Goal: Task Accomplishment & Management: Manage account settings

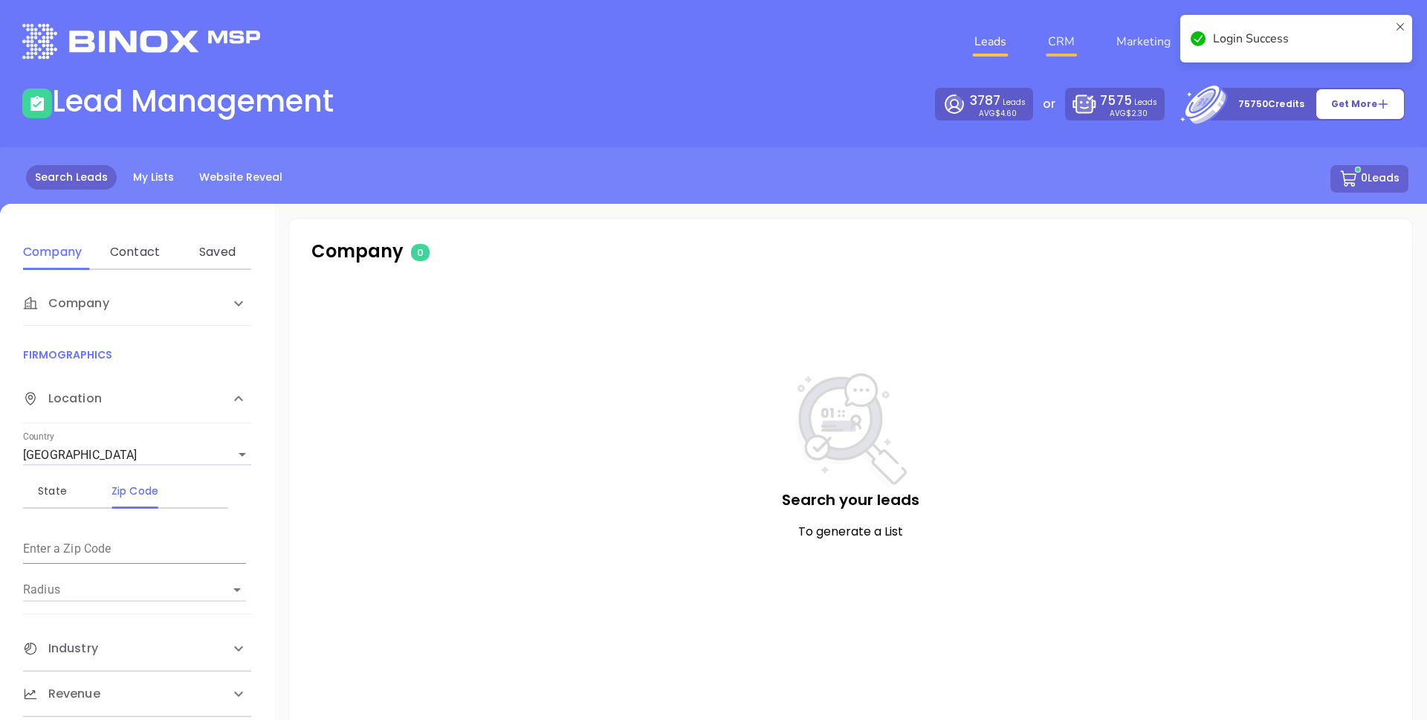
click at [1069, 50] on link "CRM" at bounding box center [1061, 42] width 39 height 30
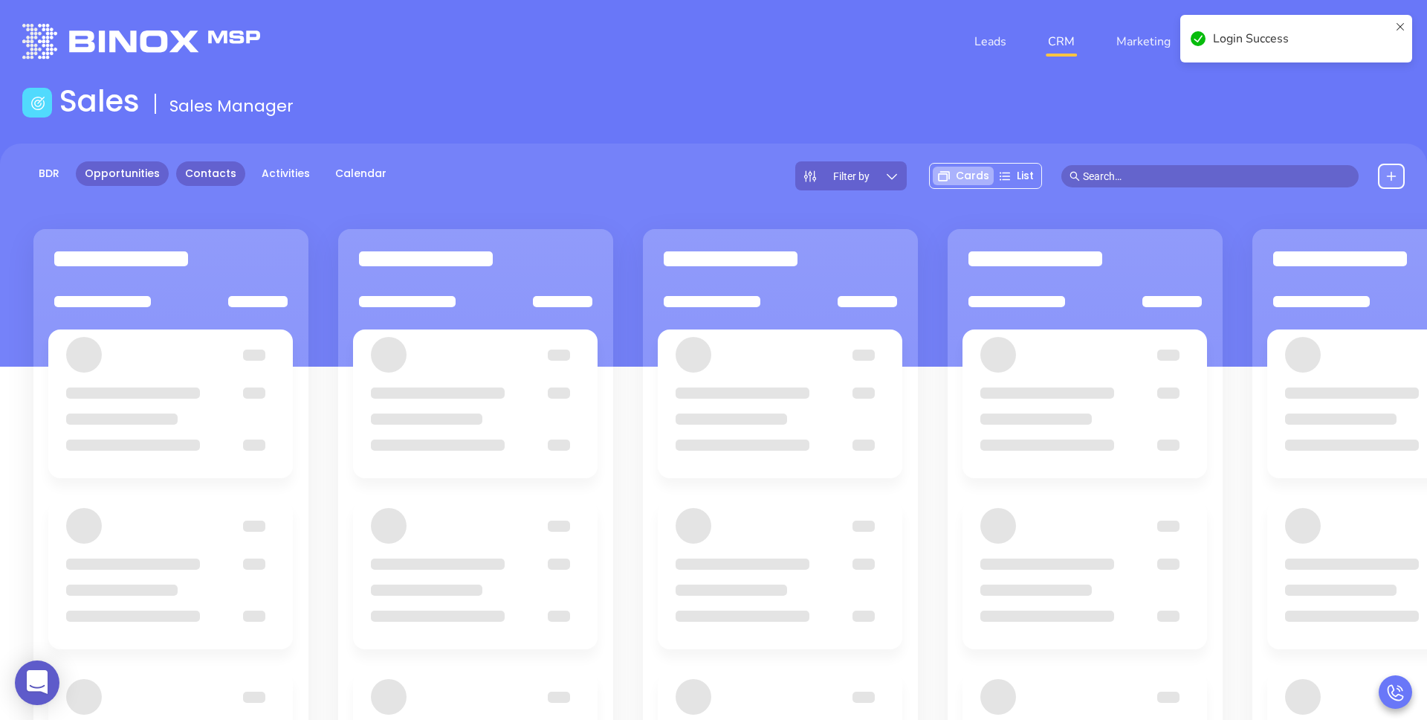
click at [182, 169] on link "Contacts" at bounding box center [210, 173] width 69 height 25
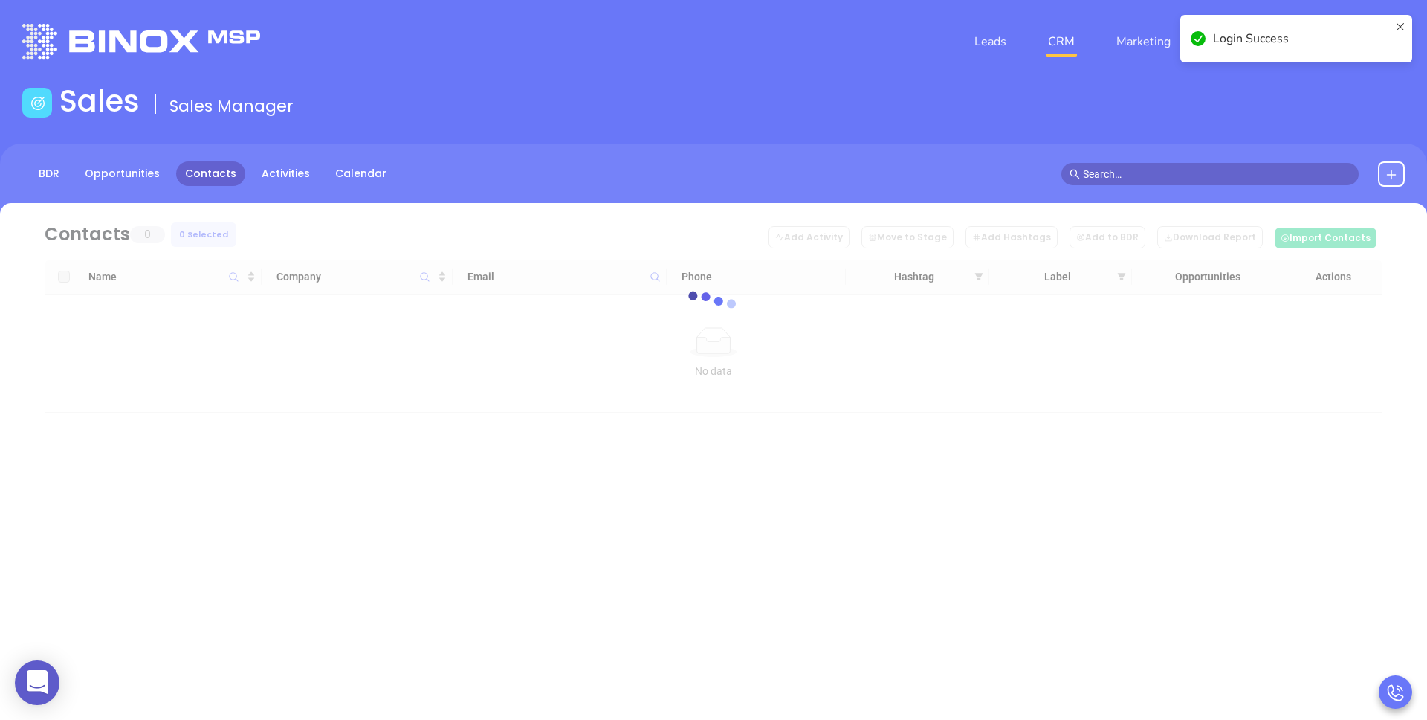
click at [523, 80] on header "Leads CRM Marketing Reporting Financial Leads Leads" at bounding box center [713, 41] width 1383 height 83
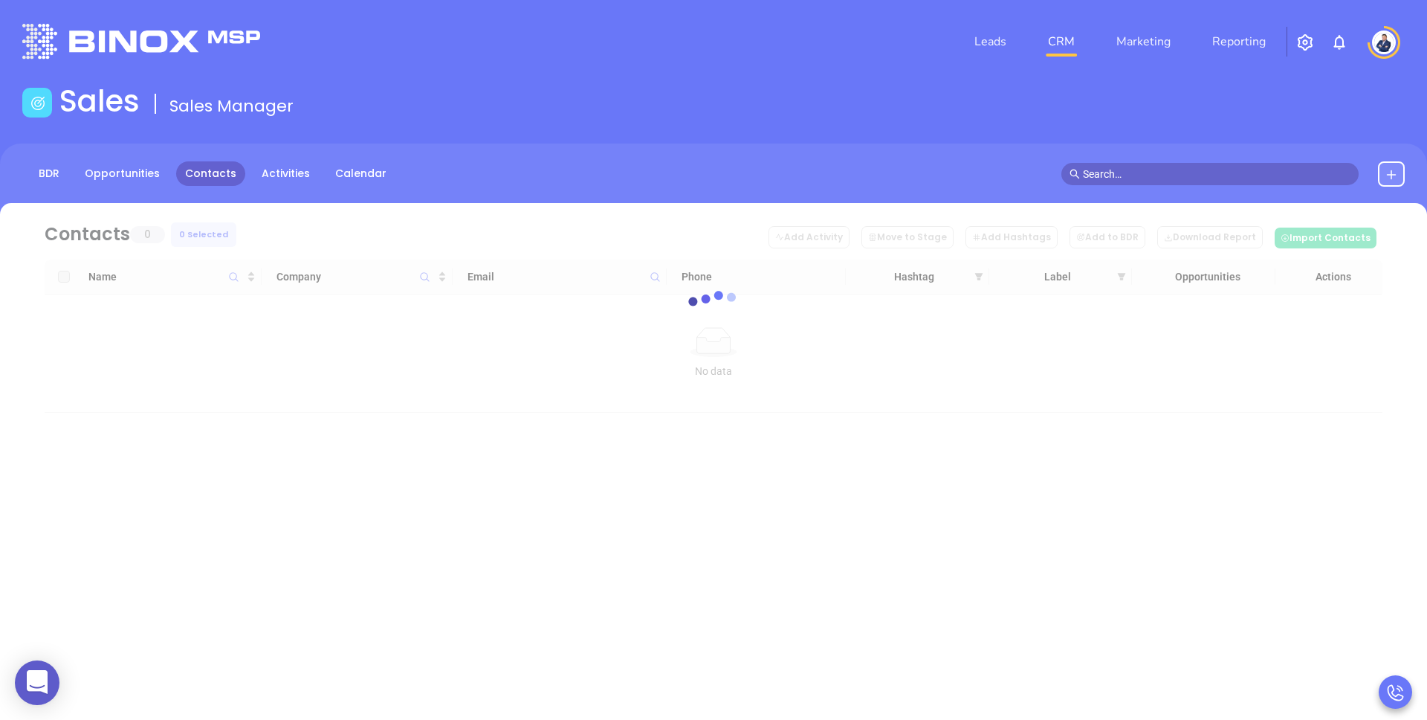
click at [1100, 178] on input "text" at bounding box center [1217, 174] width 268 height 16
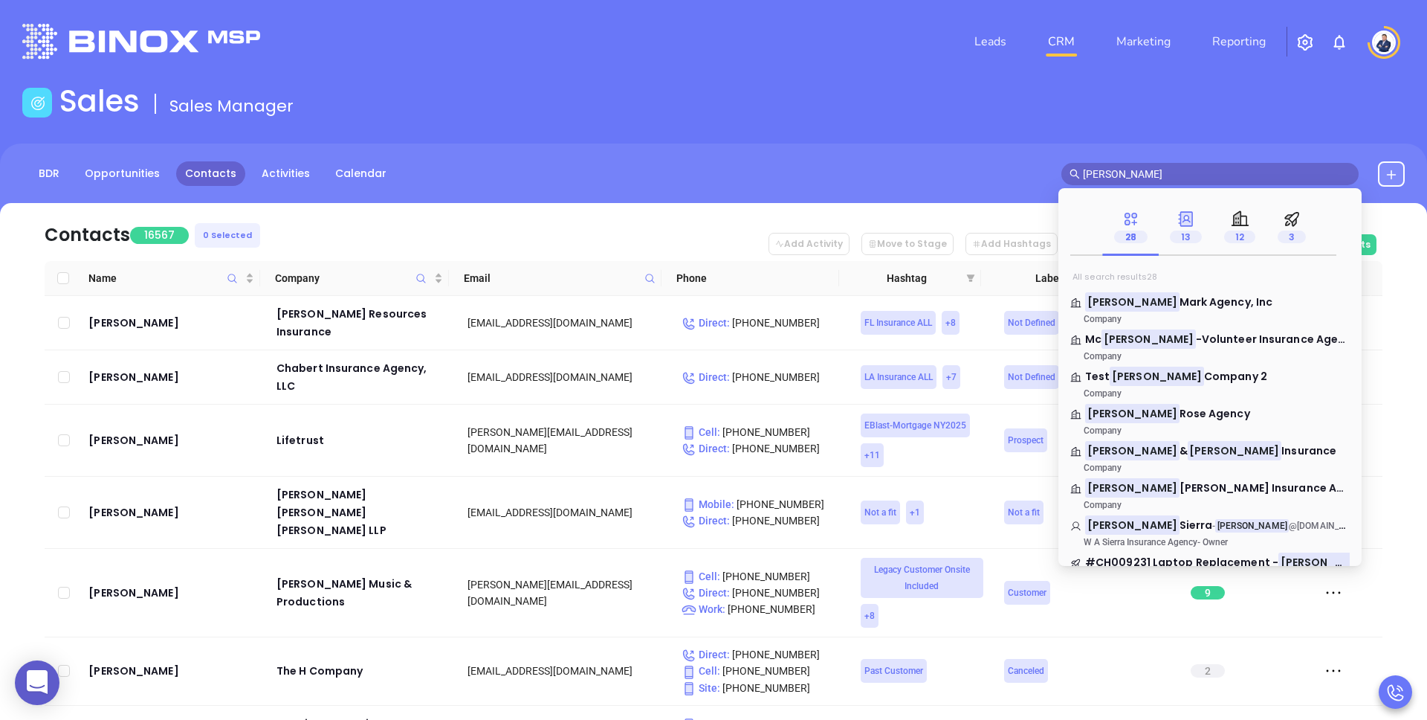
type input "[PERSON_NAME]"
click at [1180, 233] on span "13" at bounding box center [1186, 236] width 32 height 13
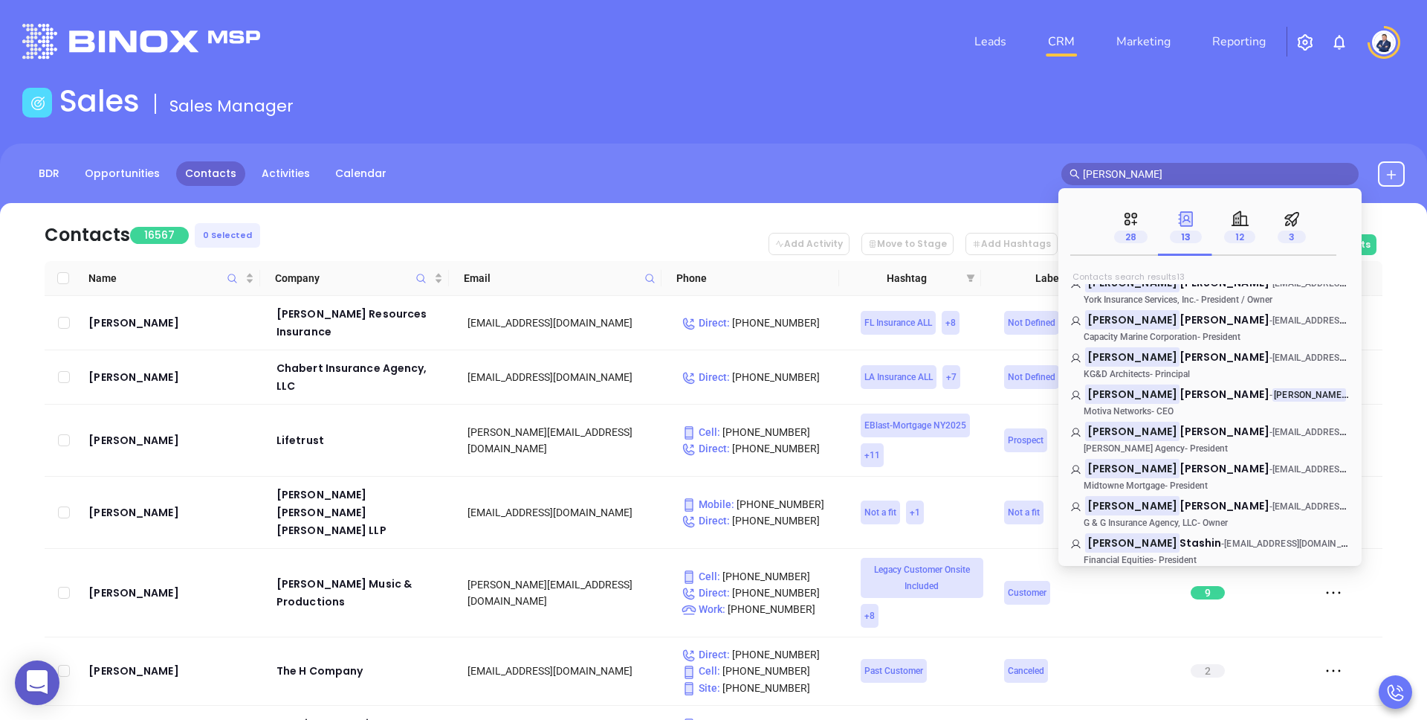
scroll to position [209, 0]
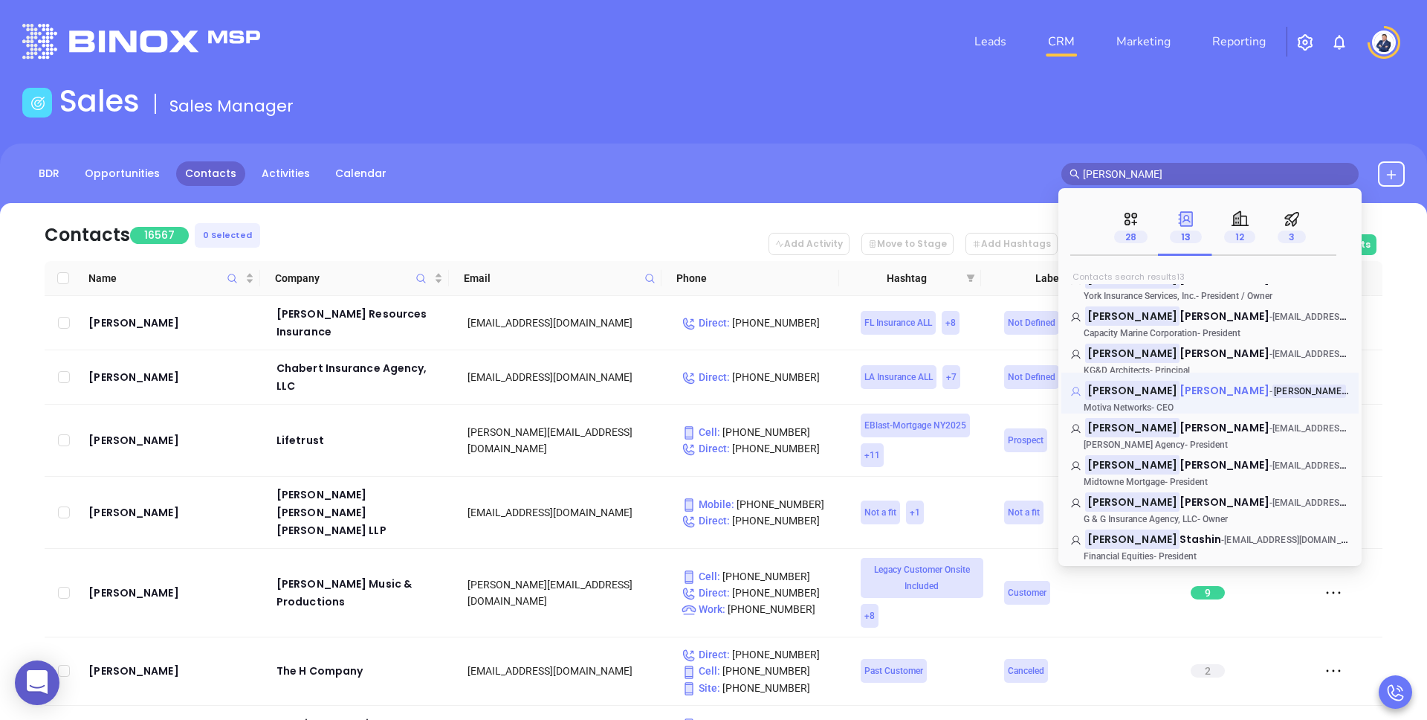
click at [1180, 389] on span "[PERSON_NAME]" at bounding box center [1225, 390] width 90 height 15
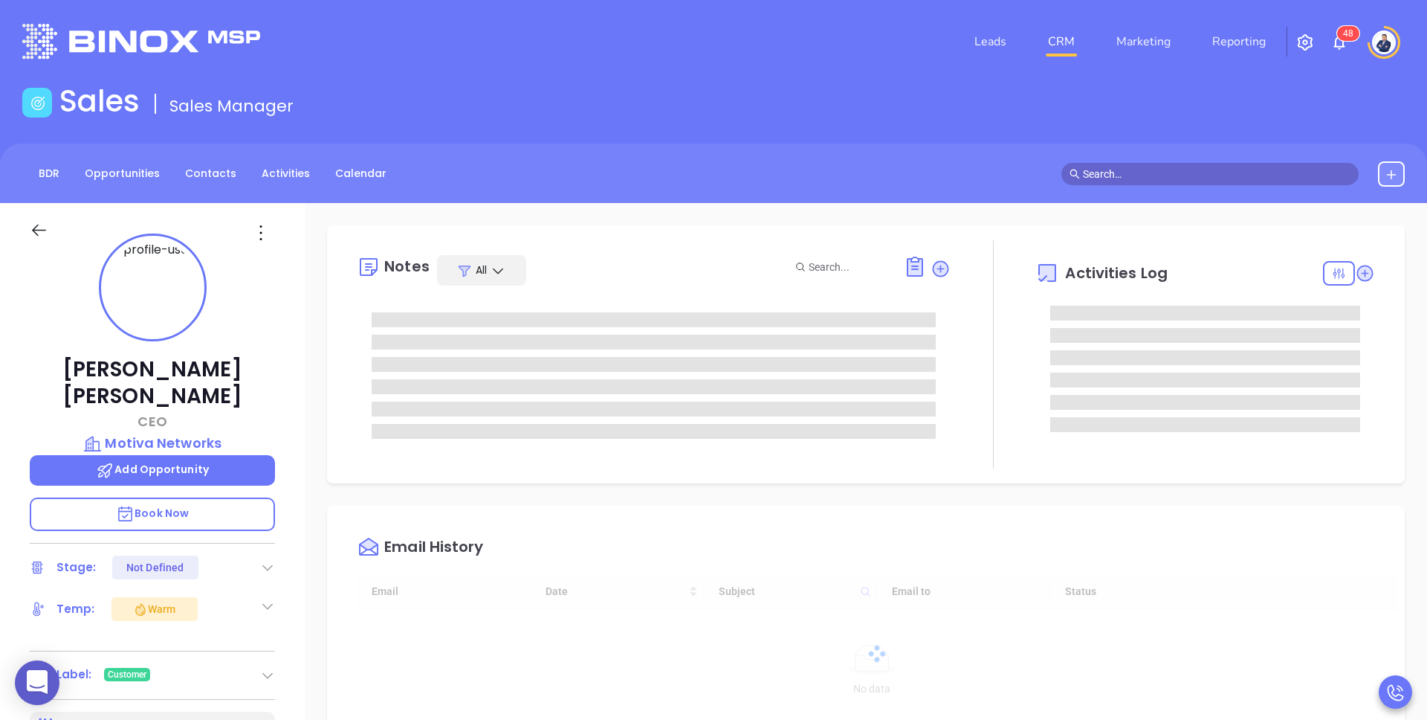
type input "[DATE]"
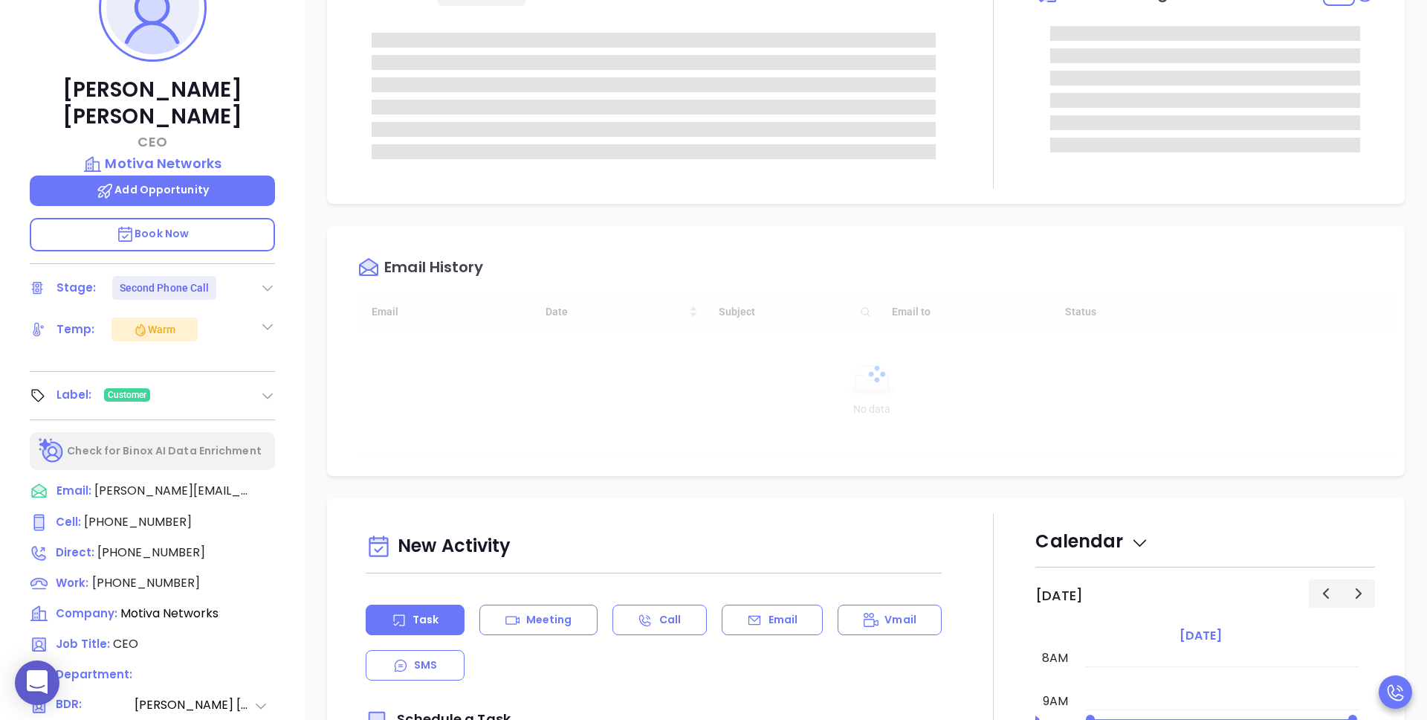
type input "[PERSON_NAME]"
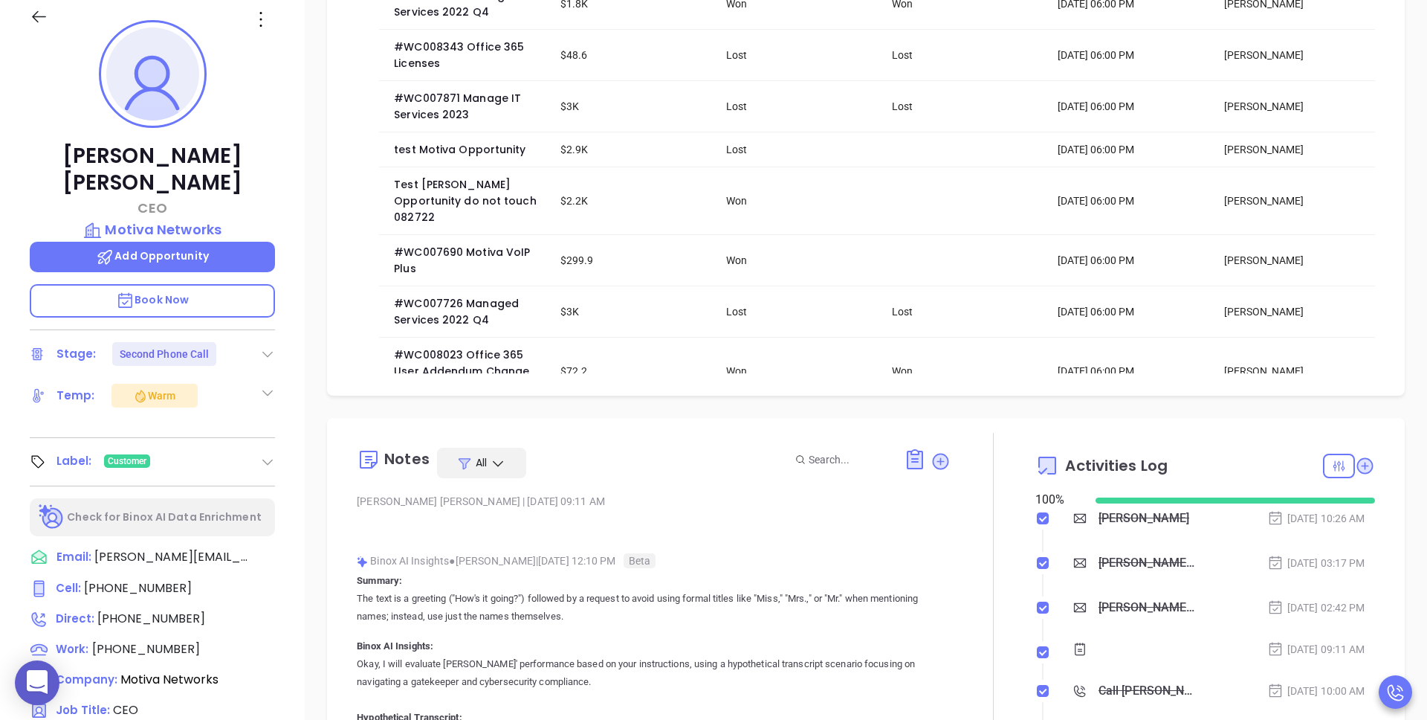
scroll to position [16, 0]
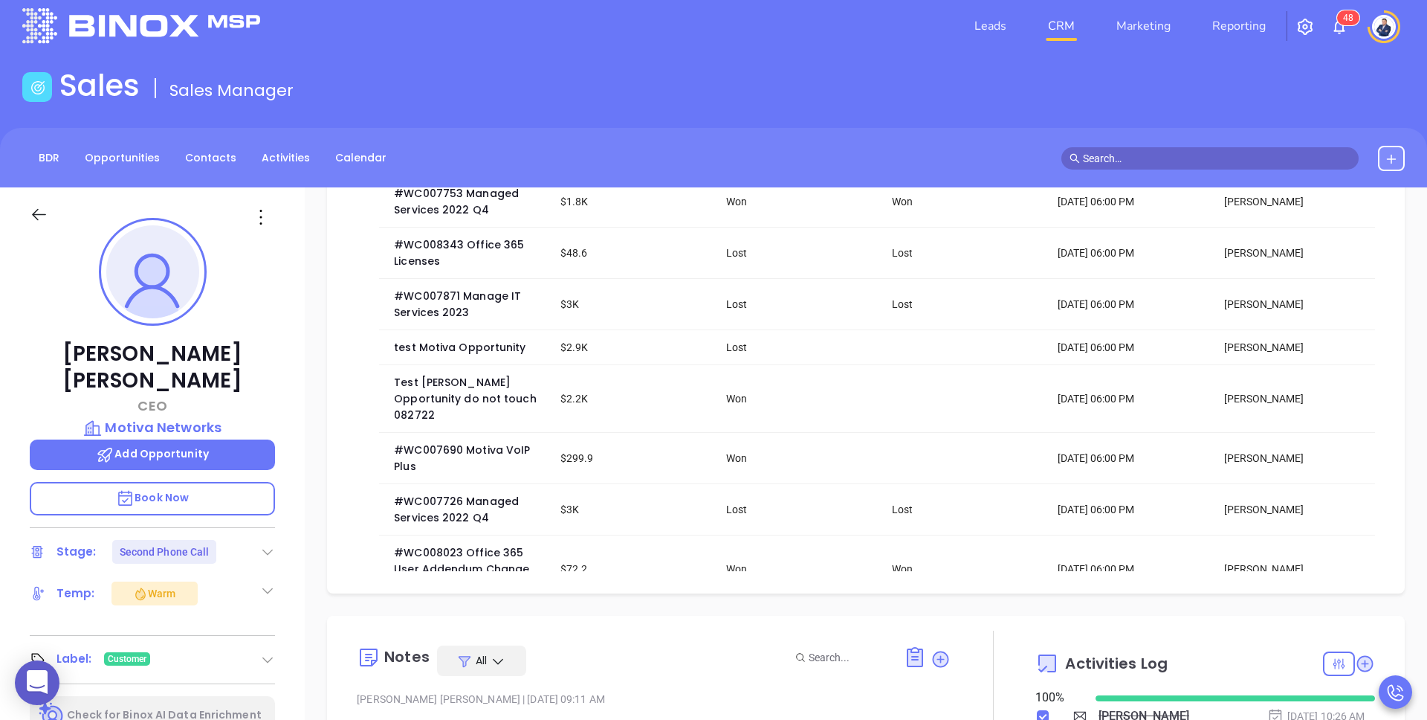
click at [265, 210] on icon at bounding box center [261, 217] width 24 height 24
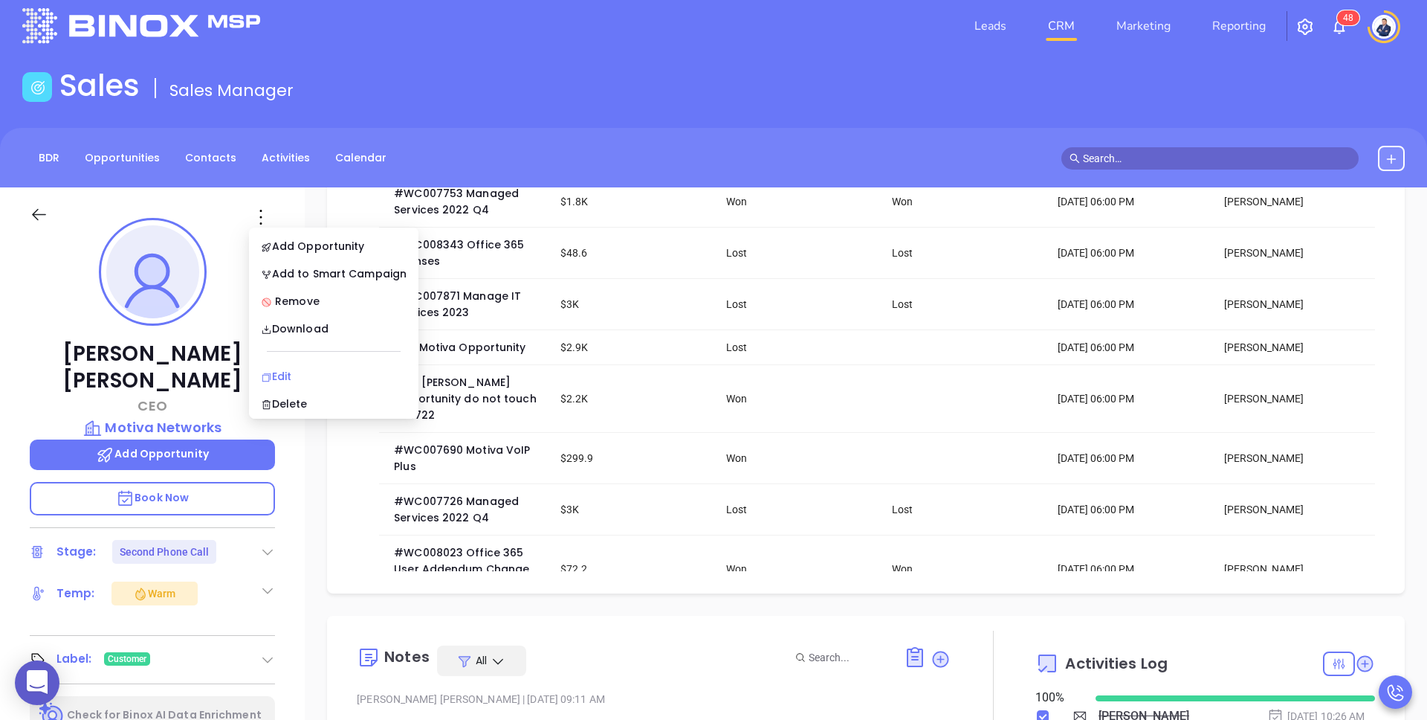
click at [286, 378] on div "Edit" at bounding box center [334, 376] width 146 height 16
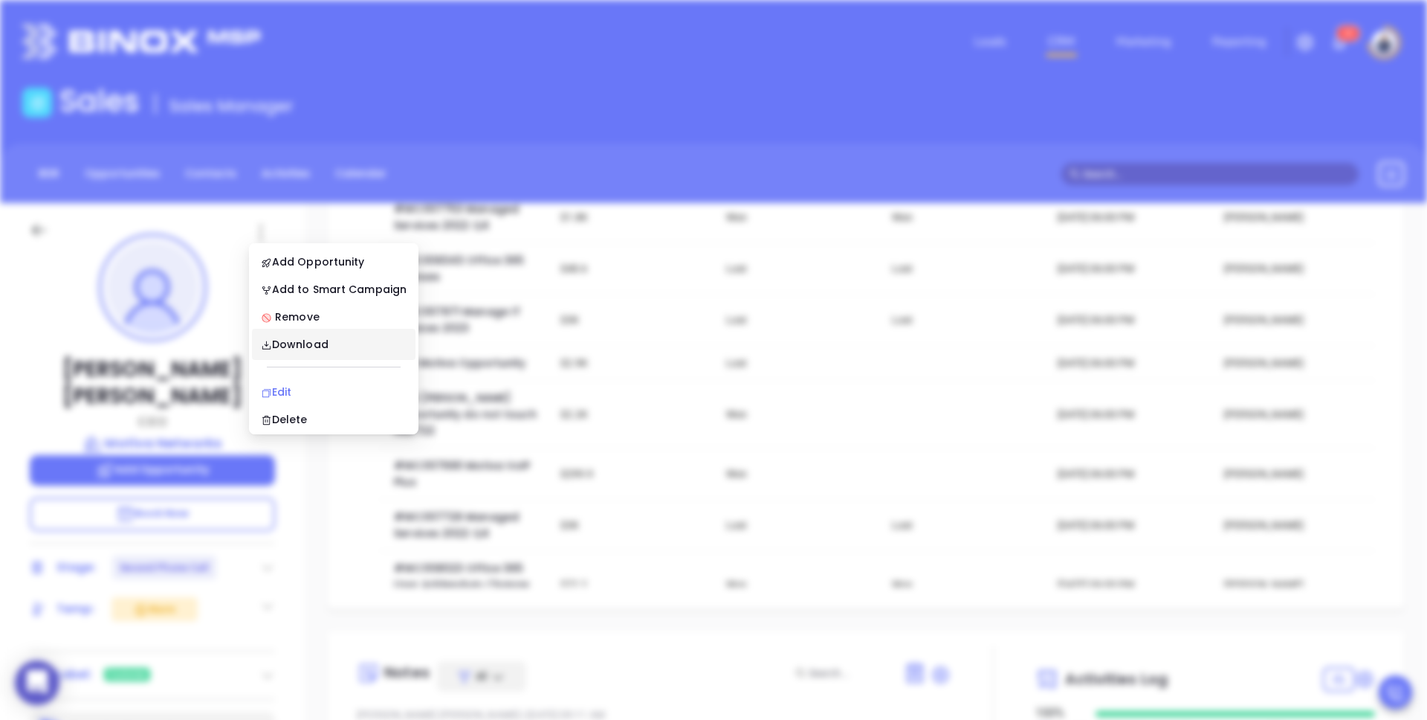
scroll to position [0, 0]
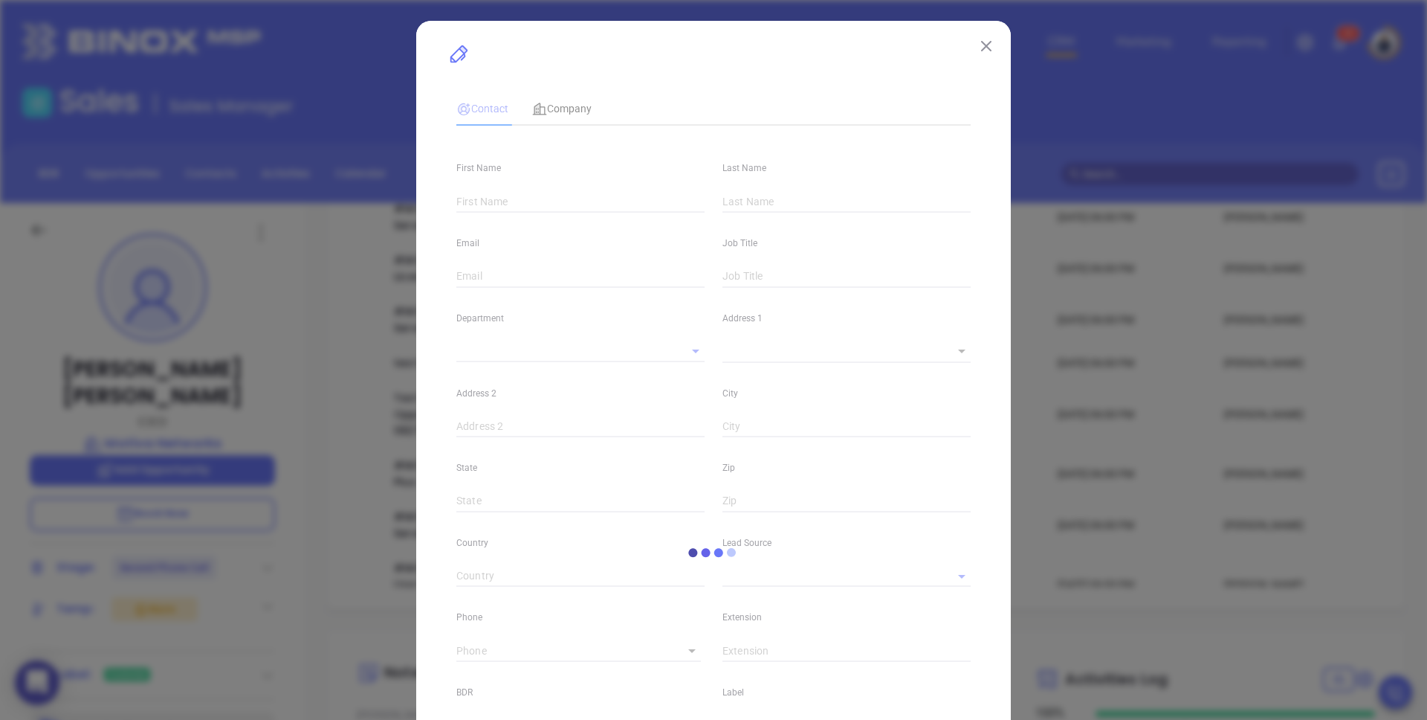
type input "[PERSON_NAME]"
type input "[PERSON_NAME][EMAIL_ADDRESS][DOMAIN_NAME]"
type input "CEO"
type textarea "[STREET_ADDRESS]"
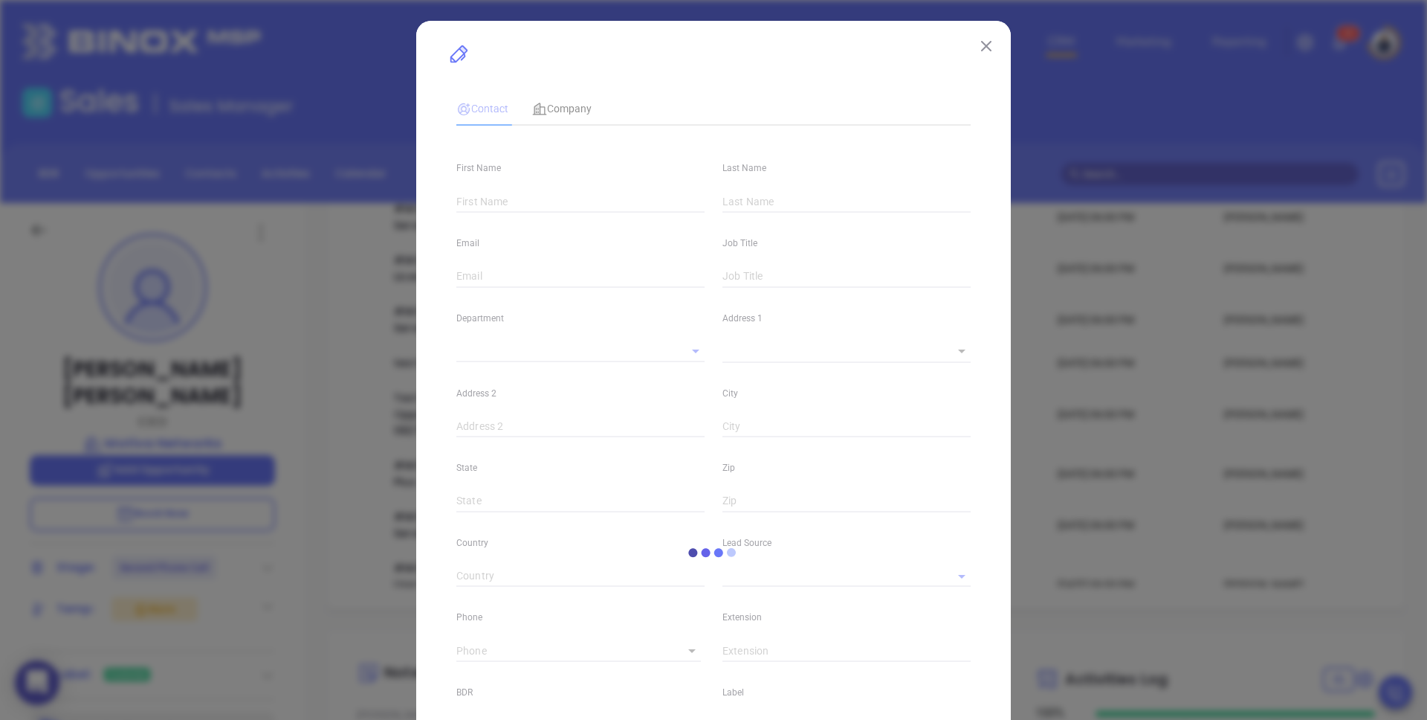
type input "1"
type input "Suite 105"
type input "[GEOGRAPHIC_DATA]"
type input "[US_STATE]"
type input "11530"
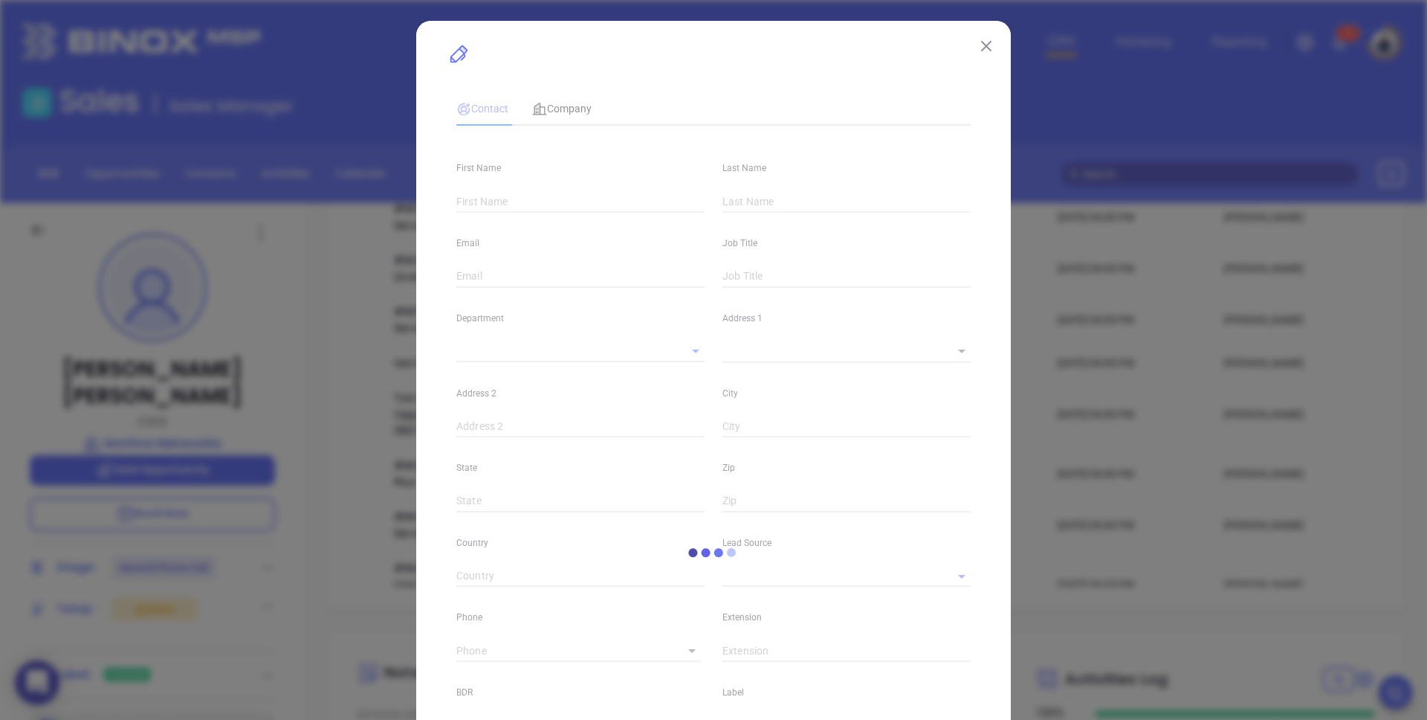
type input "[GEOGRAPHIC_DATA]"
type input "[URL][DOMAIN_NAME]"
type input "[PERSON_NAME]"
type input "Second Phone Call"
type input "[PHONE_NUMBER]"
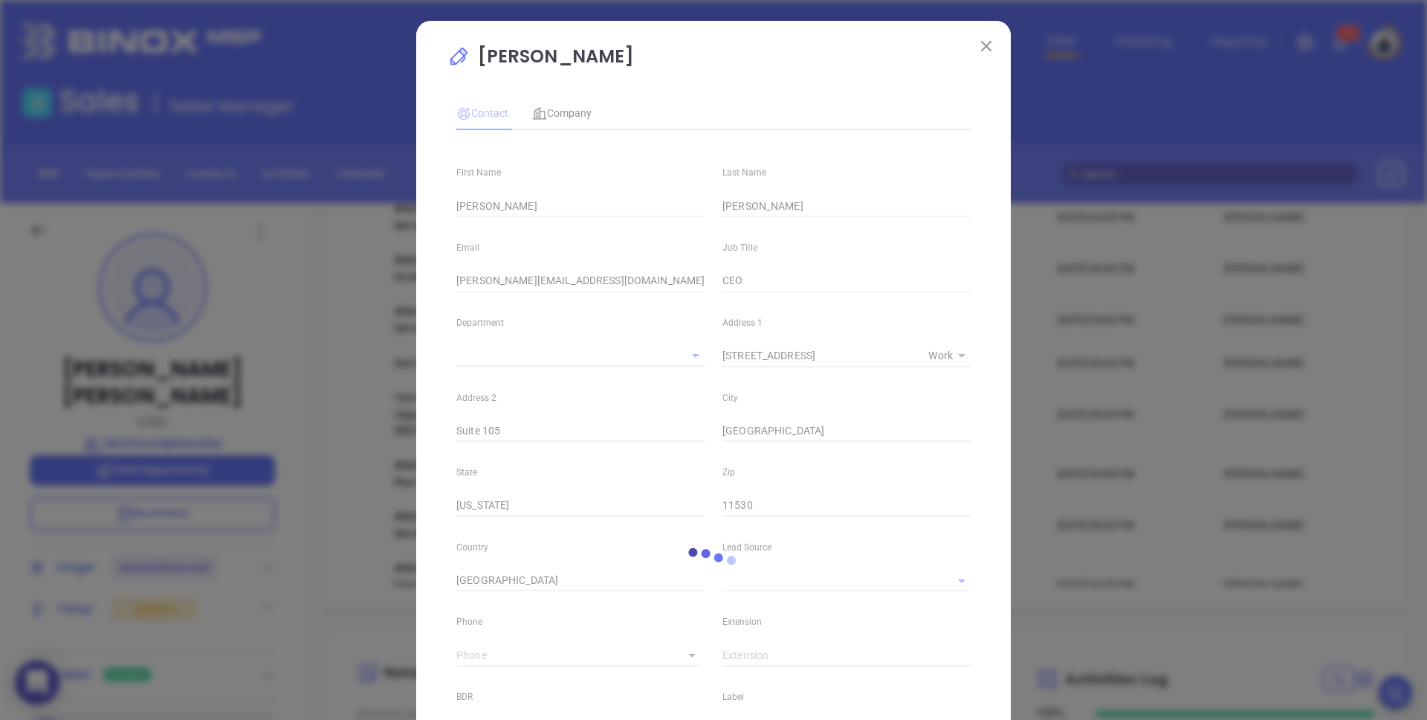
type input "1"
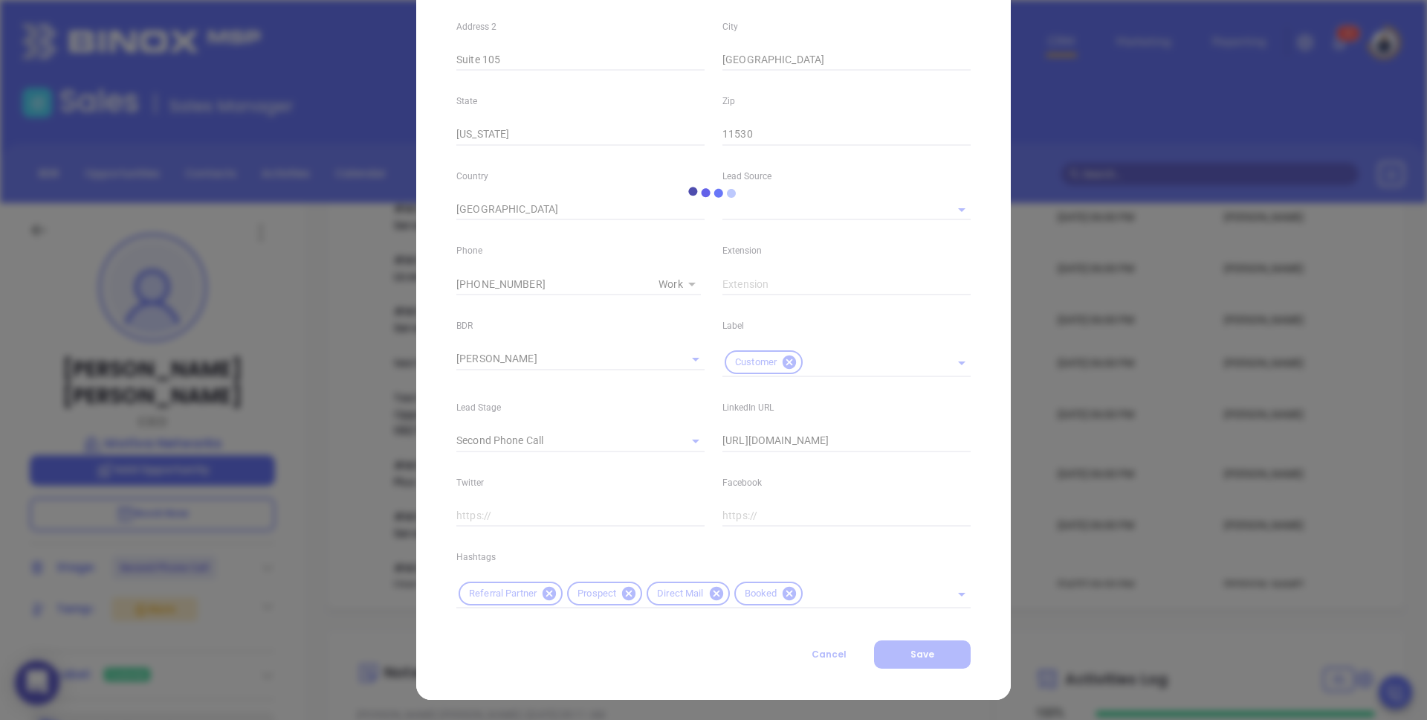
scroll to position [372, 0]
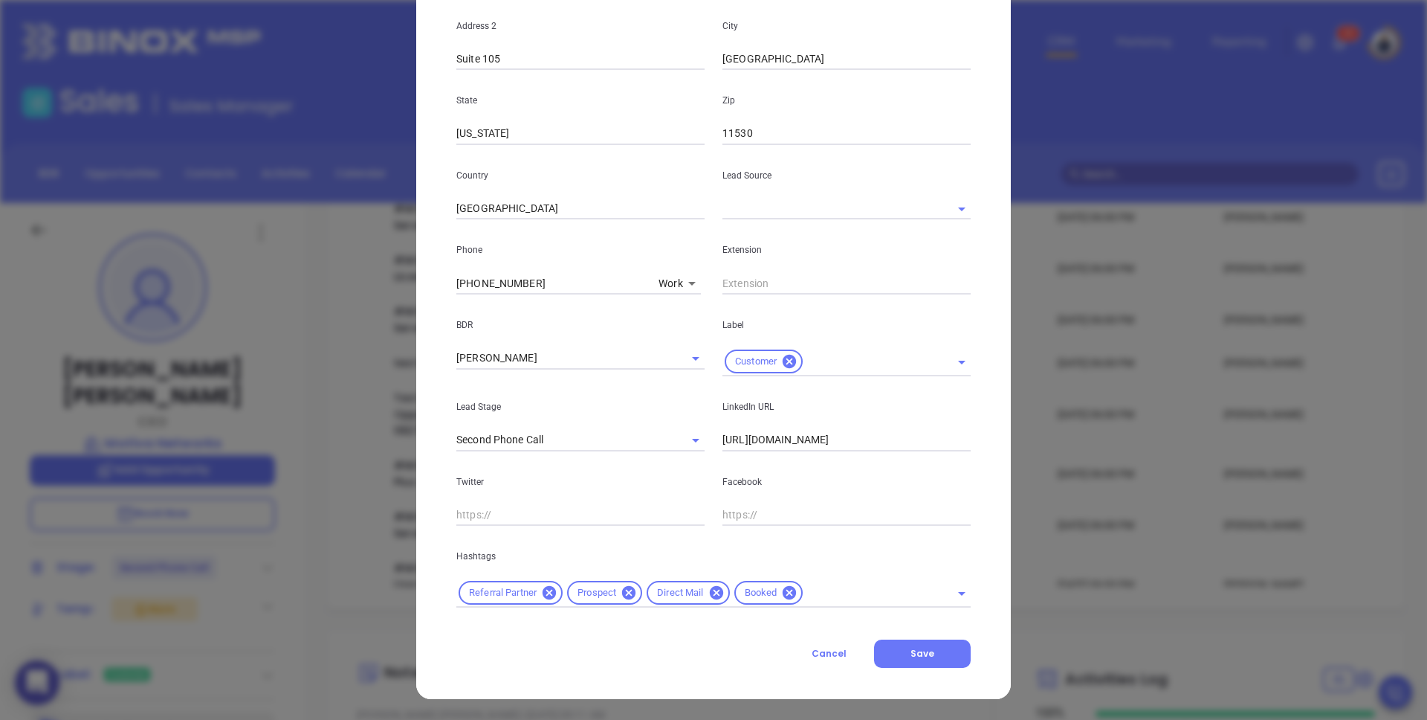
click at [677, 286] on body "0 Leads CRM Marketing Reporting 4 8 Financial Leads Leads Sales Sales Manager B…" at bounding box center [713, 360] width 1427 height 720
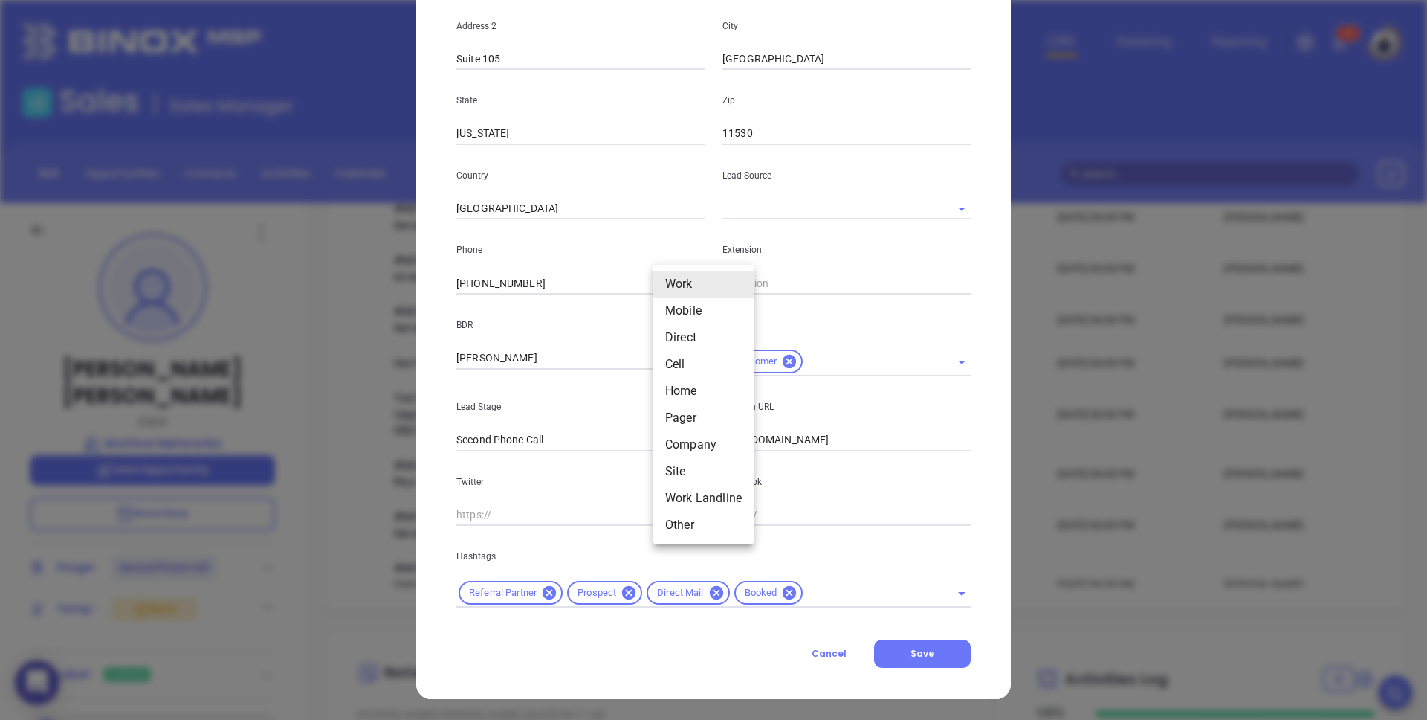
click at [695, 450] on li "Company" at bounding box center [703, 444] width 100 height 27
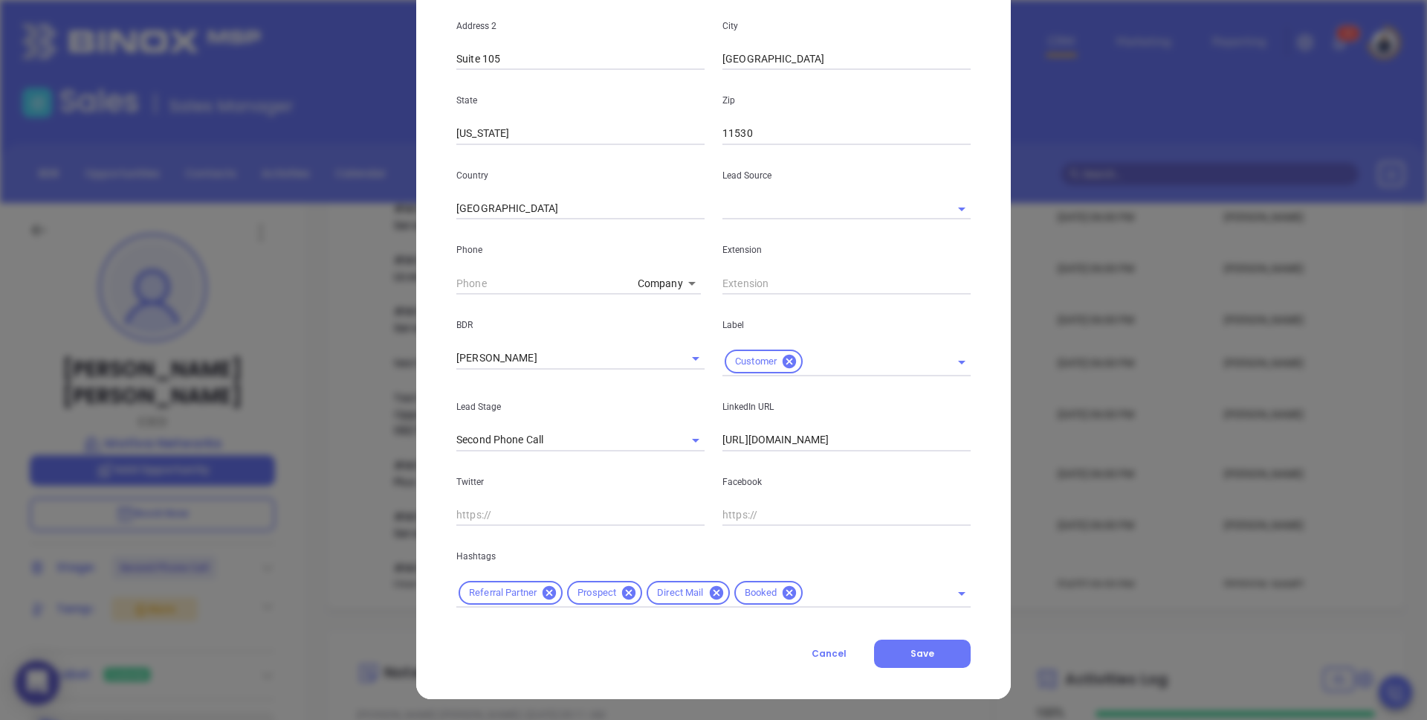
click at [667, 275] on body "0 Leads CRM Marketing Reporting 4 8 Financial Leads Leads Sales Sales Manager B…" at bounding box center [713, 360] width 1427 height 720
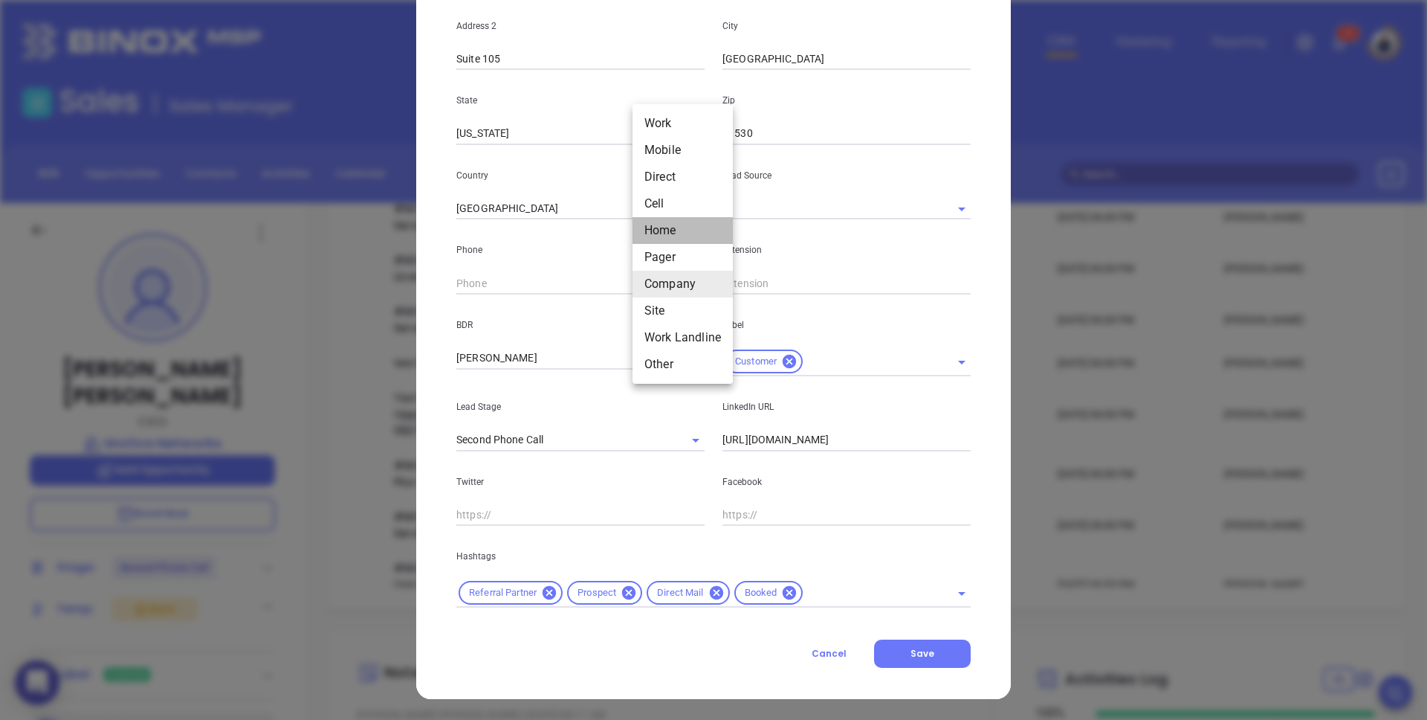
click at [672, 231] on li "Home" at bounding box center [683, 230] width 100 height 27
type input "5"
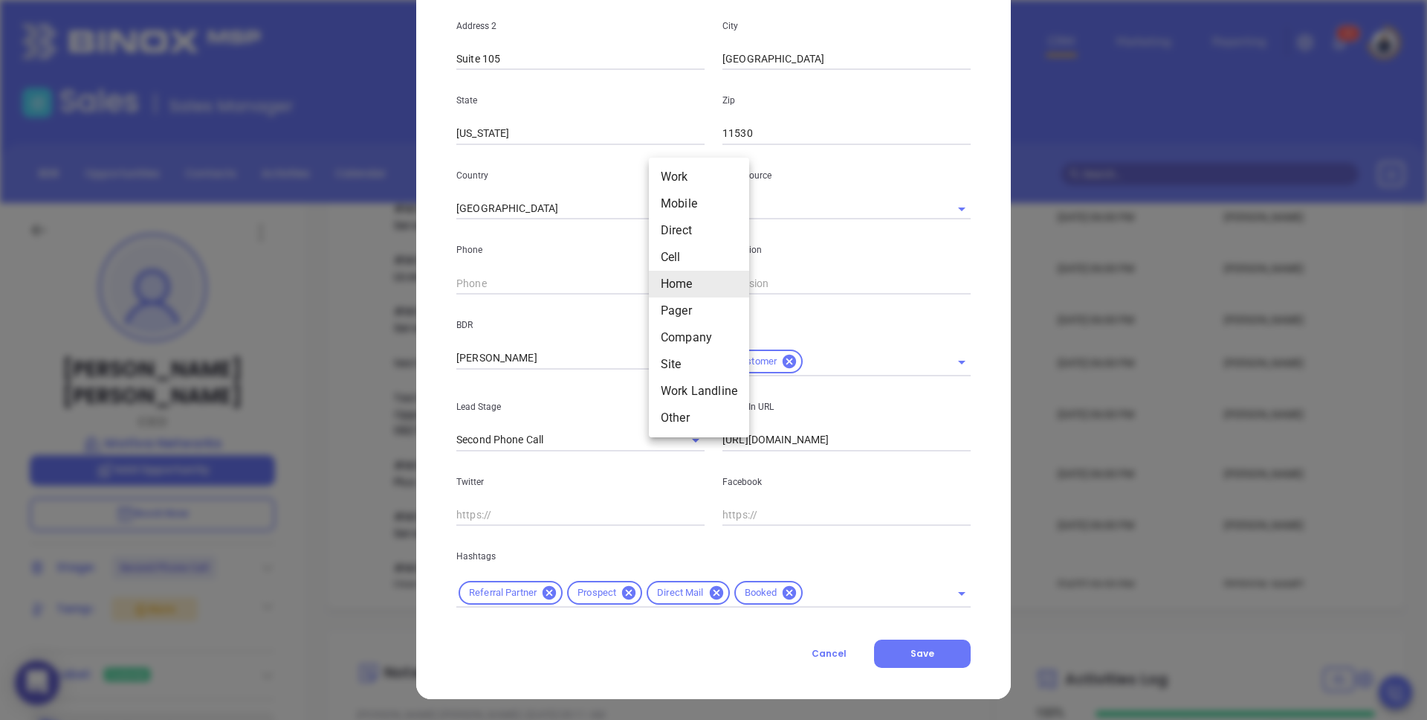
click at [668, 283] on body "0 Leads CRM Marketing Reporting 4 8 Financial Leads Leads Sales Sales Manager B…" at bounding box center [713, 360] width 1427 height 720
click at [687, 256] on li "Cell" at bounding box center [699, 257] width 100 height 27
type input "[PHONE_NUMBER]"
type input "4"
click at [675, 282] on body "0 Leads CRM Marketing Reporting 4 8 Financial Leads Leads Sales Sales Manager B…" at bounding box center [713, 360] width 1427 height 720
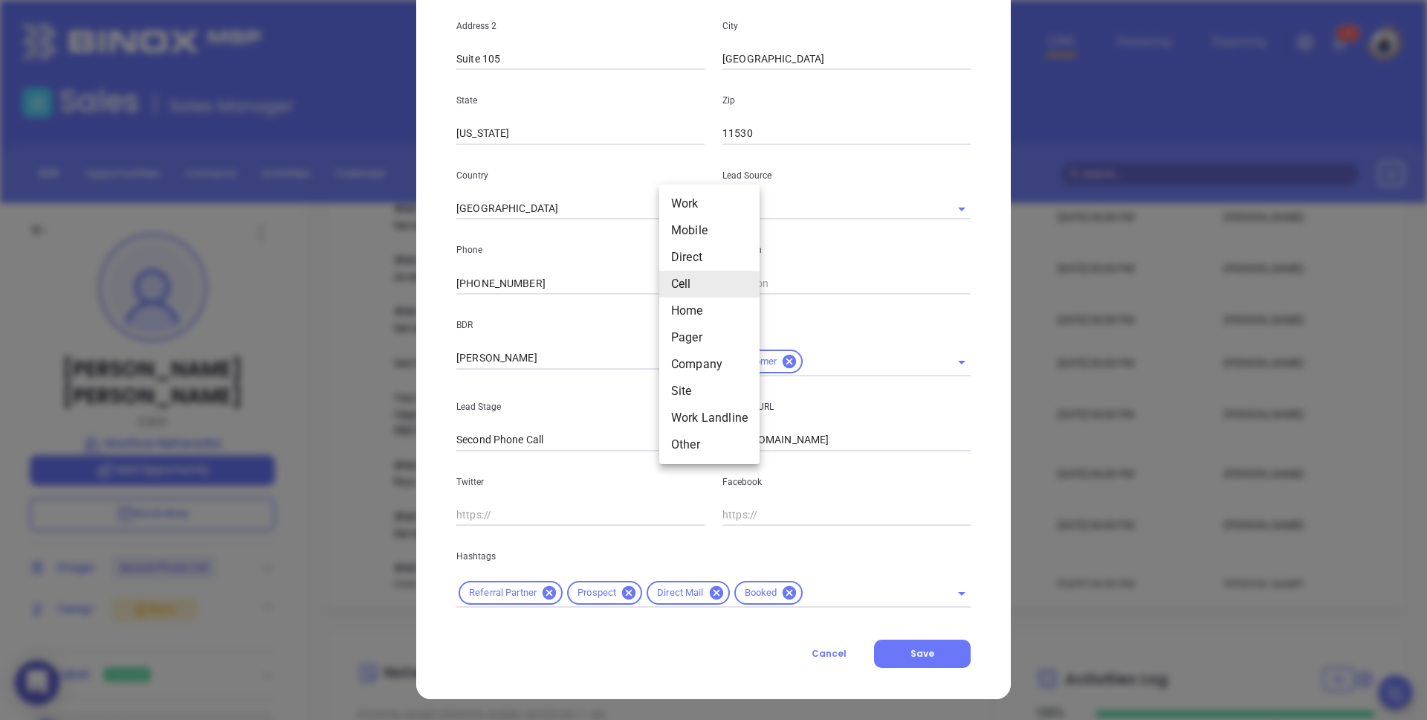
click at [699, 437] on li "Other" at bounding box center [709, 444] width 100 height 27
type input "13"
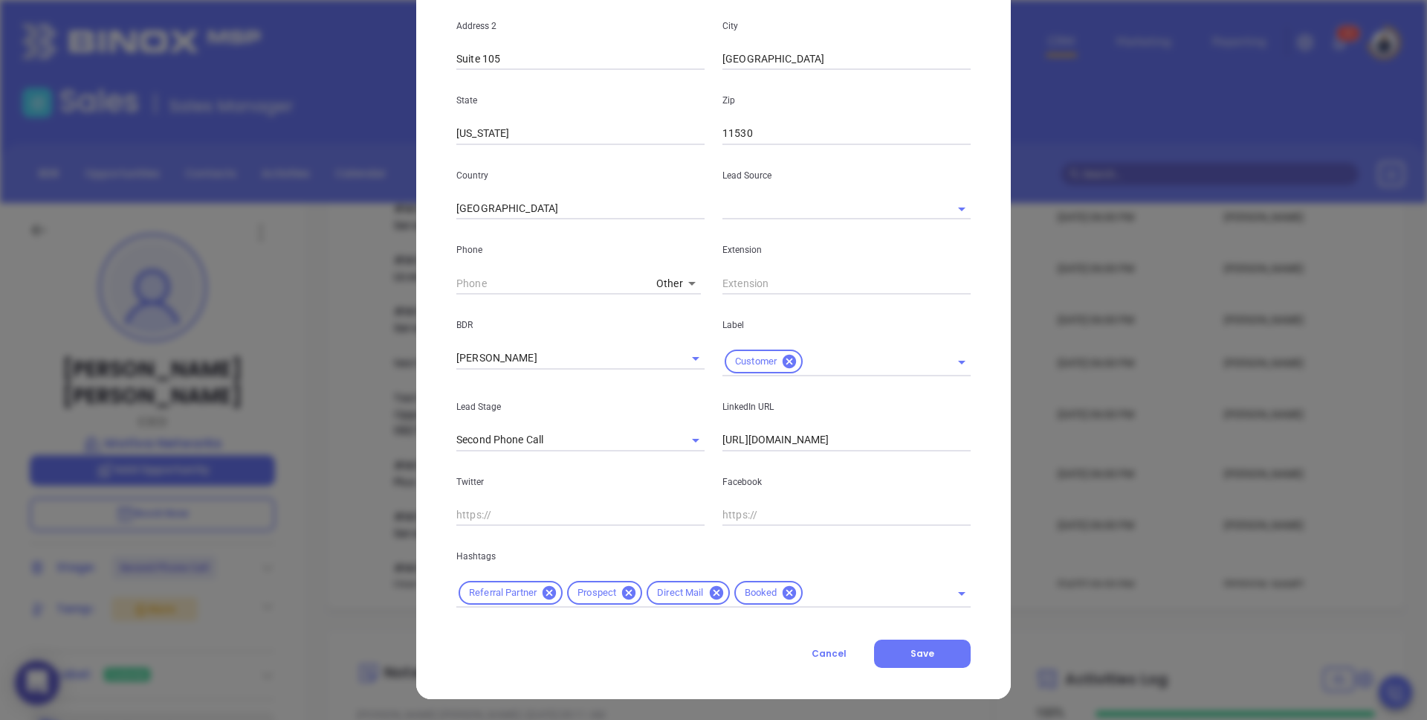
type input "( ) -"
click at [606, 288] on input "( ) -" at bounding box center [553, 283] width 194 height 22
paste input "201) 645-7625"
type input "[PHONE_NUMBER]"
click at [926, 655] on span "Save" at bounding box center [923, 653] width 24 height 13
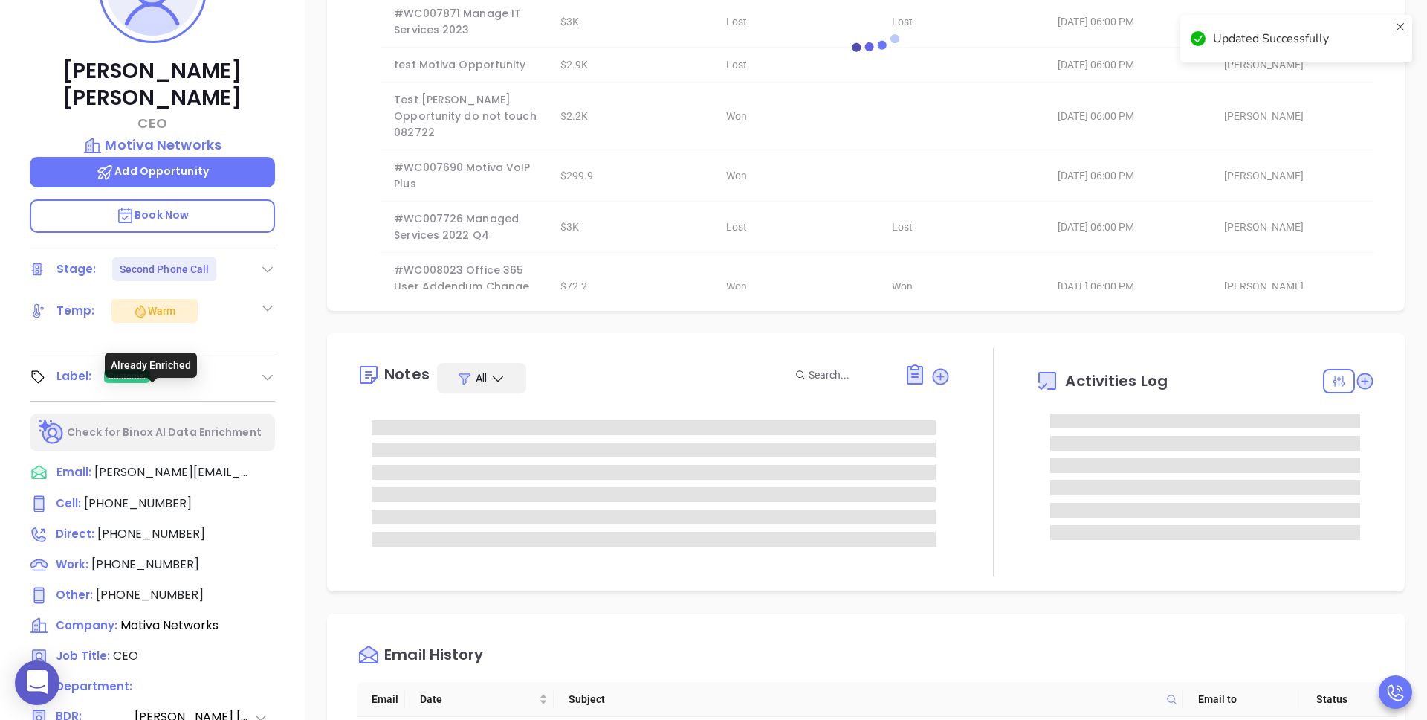
scroll to position [300, 0]
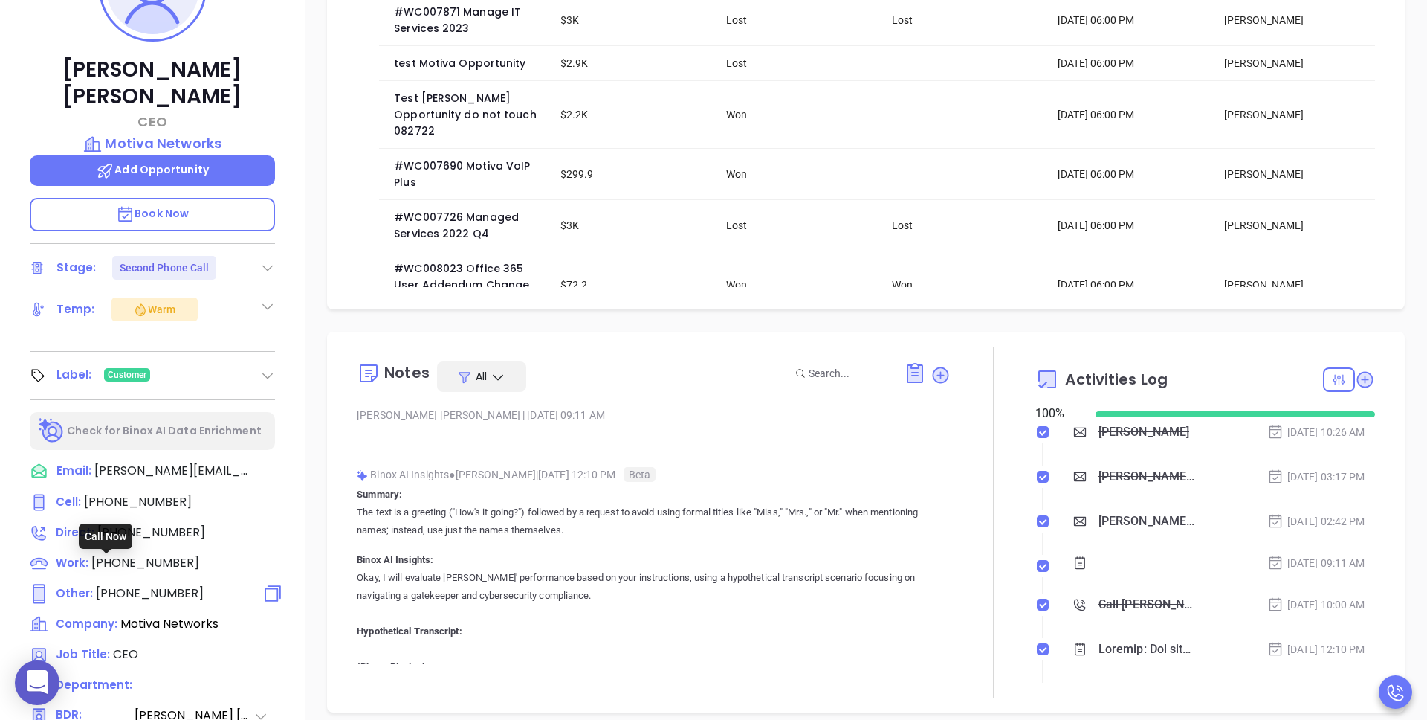
click at [135, 584] on span "[PHONE_NUMBER]" at bounding box center [150, 592] width 108 height 17
type input "[PHONE_NUMBER]"
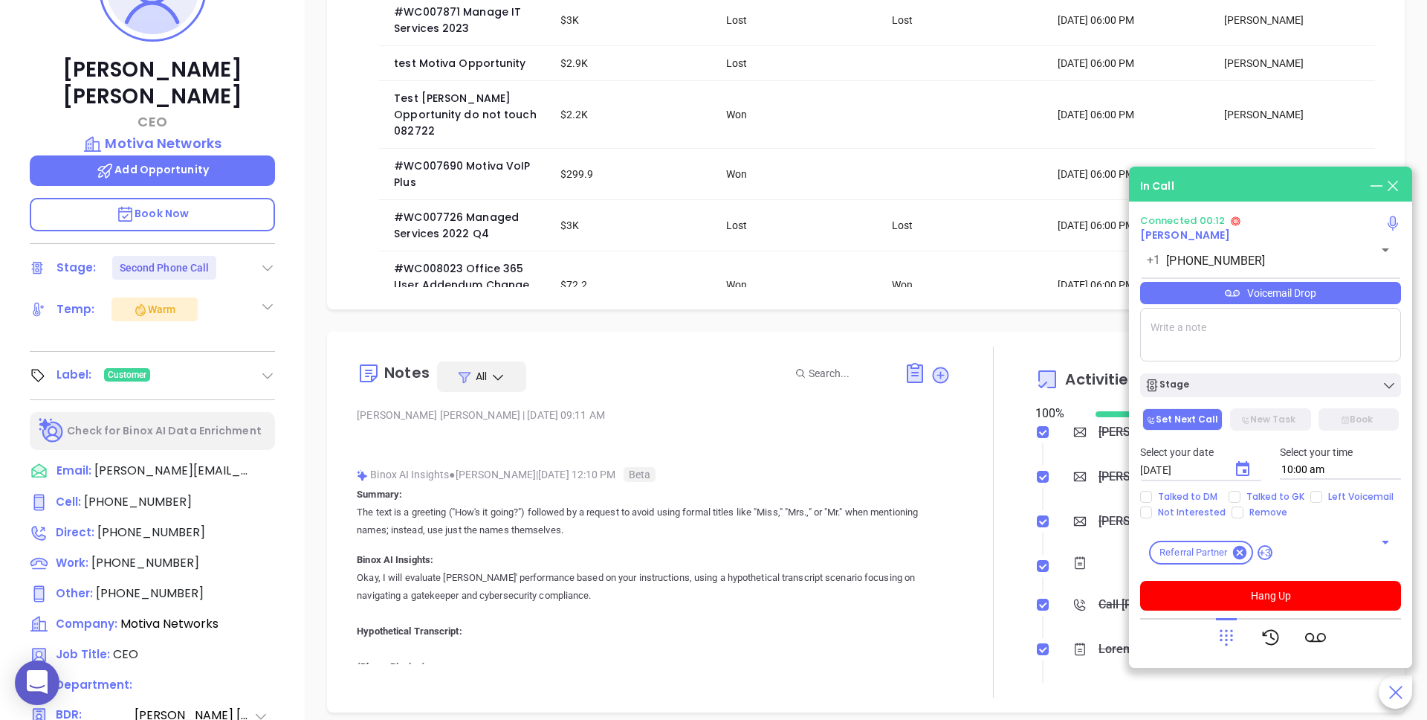
click at [1191, 325] on textarea at bounding box center [1270, 335] width 261 height 54
click at [1312, 196] on div "In Call Connected 00:14 [PERSON_NAME] [PHONE_NUMBER] ​ Voicemail Drop Stage Set…" at bounding box center [1270, 417] width 283 height 501
click at [1174, 332] on textarea at bounding box center [1270, 335] width 261 height 54
click at [1267, 594] on button "Hang Up" at bounding box center [1270, 596] width 261 height 30
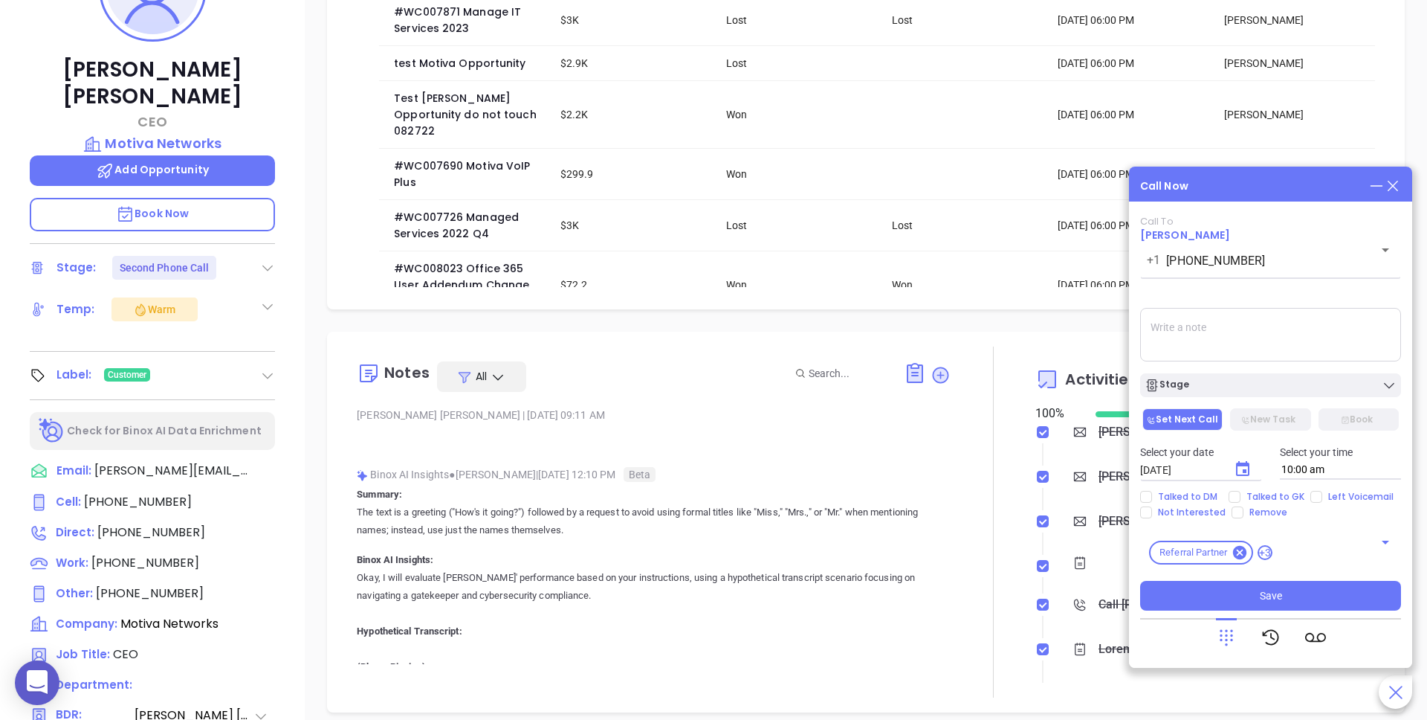
click at [1391, 188] on icon at bounding box center [1393, 186] width 16 height 16
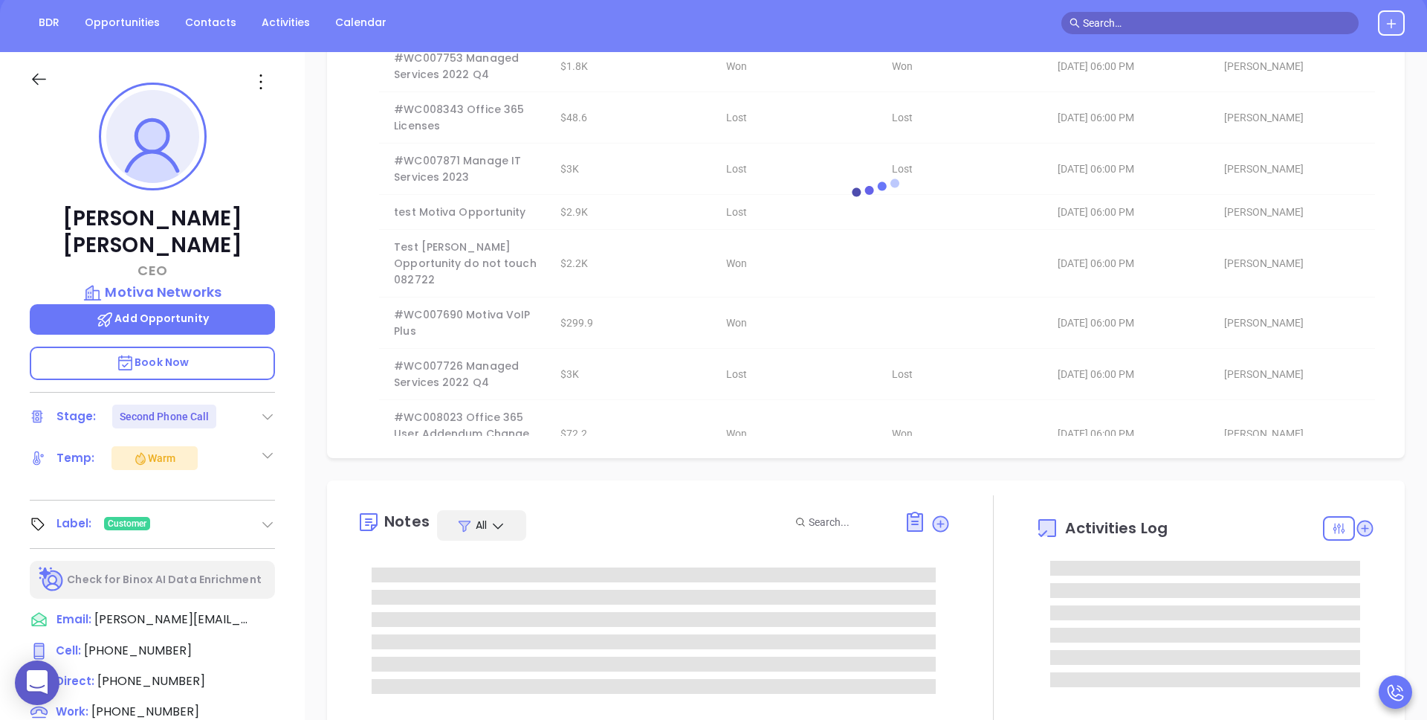
scroll to position [0, 0]
